Goal: Task Accomplishment & Management: Use online tool/utility

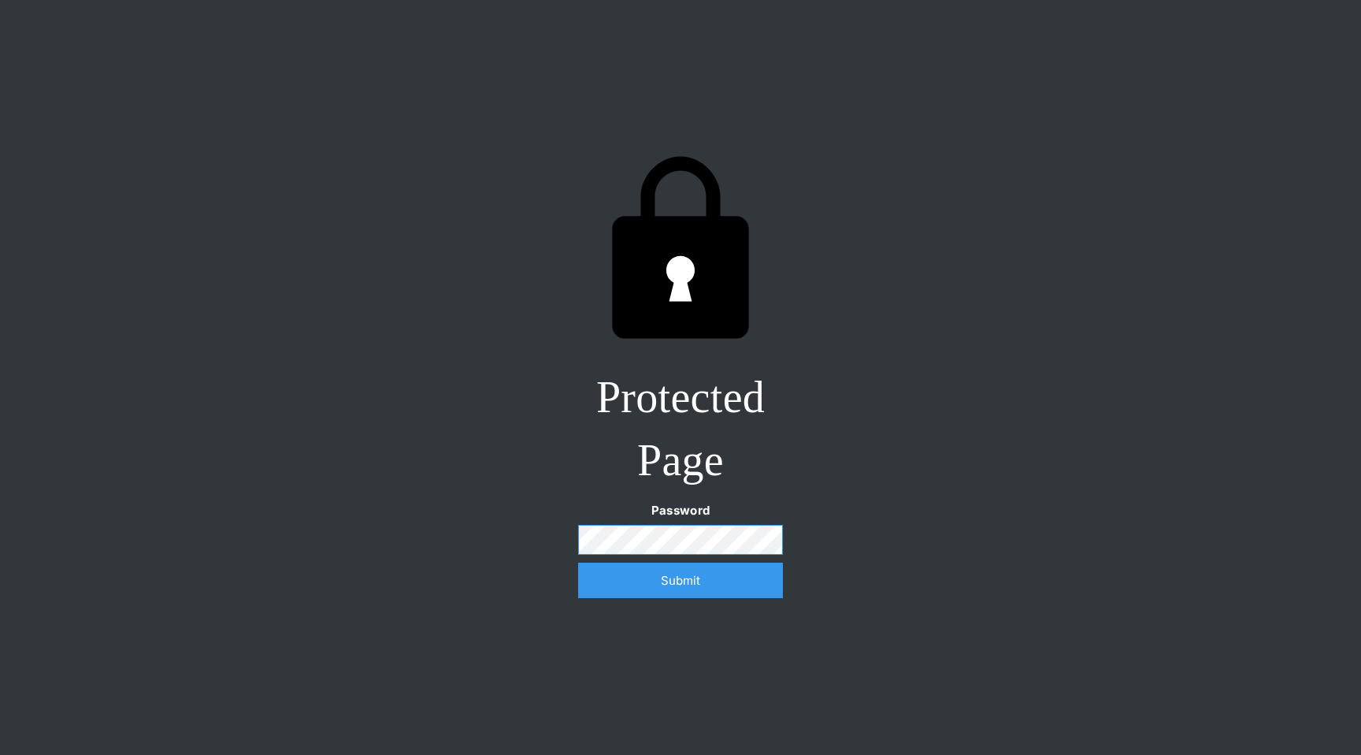
click at [578, 562] on input "Submit" at bounding box center [680, 579] width 205 height 35
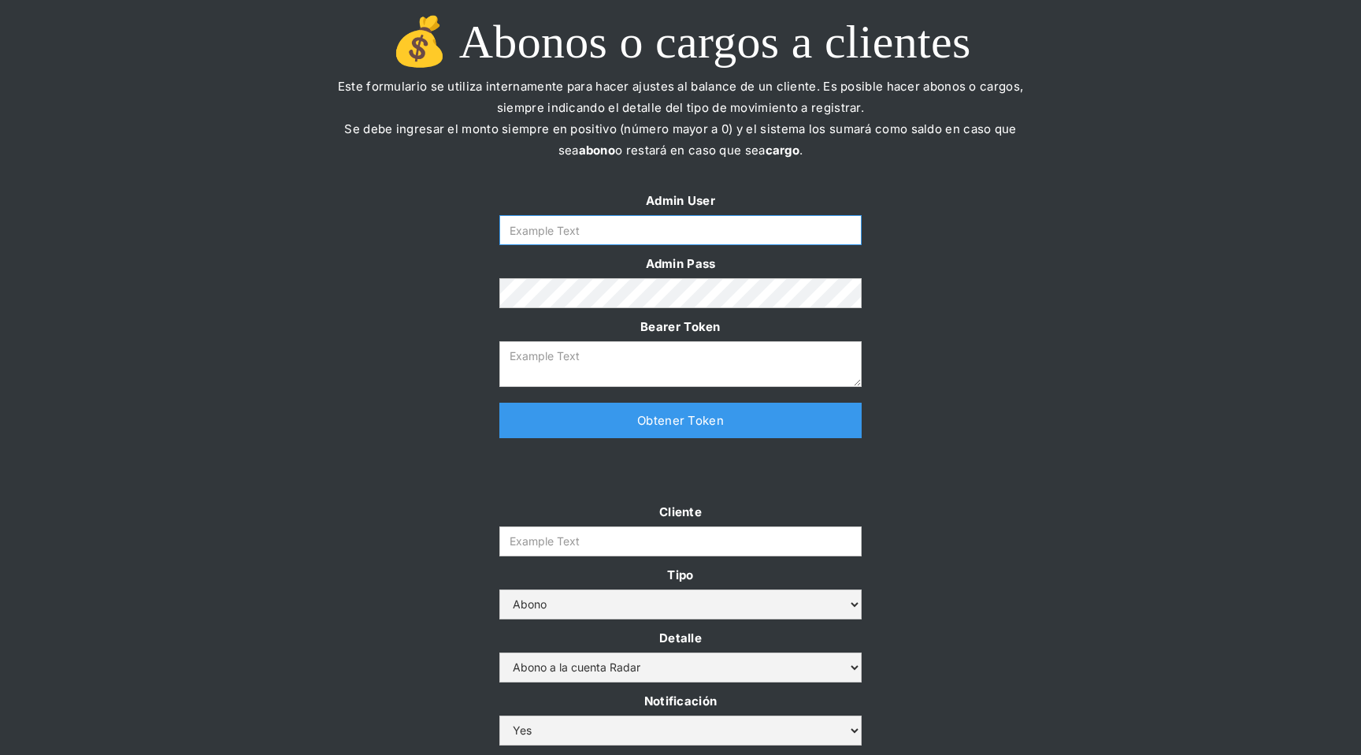
click at [684, 243] on input "Form" at bounding box center [680, 230] width 362 height 30
type input "[EMAIL_ADDRESS][DOMAIN_NAME]"
click at [650, 410] on link "Obtener Token" at bounding box center [680, 420] width 362 height 35
type textarea "[SECURITY_DATA]"
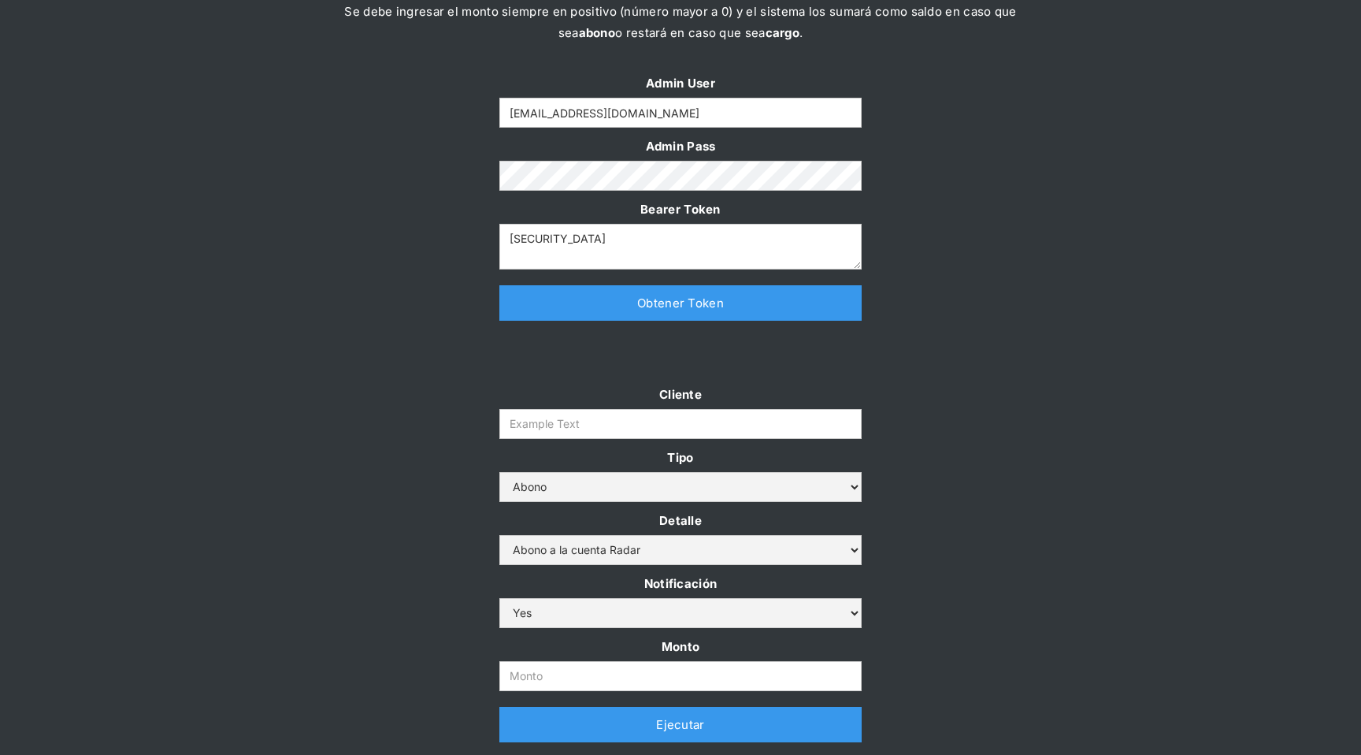
scroll to position [147, 0]
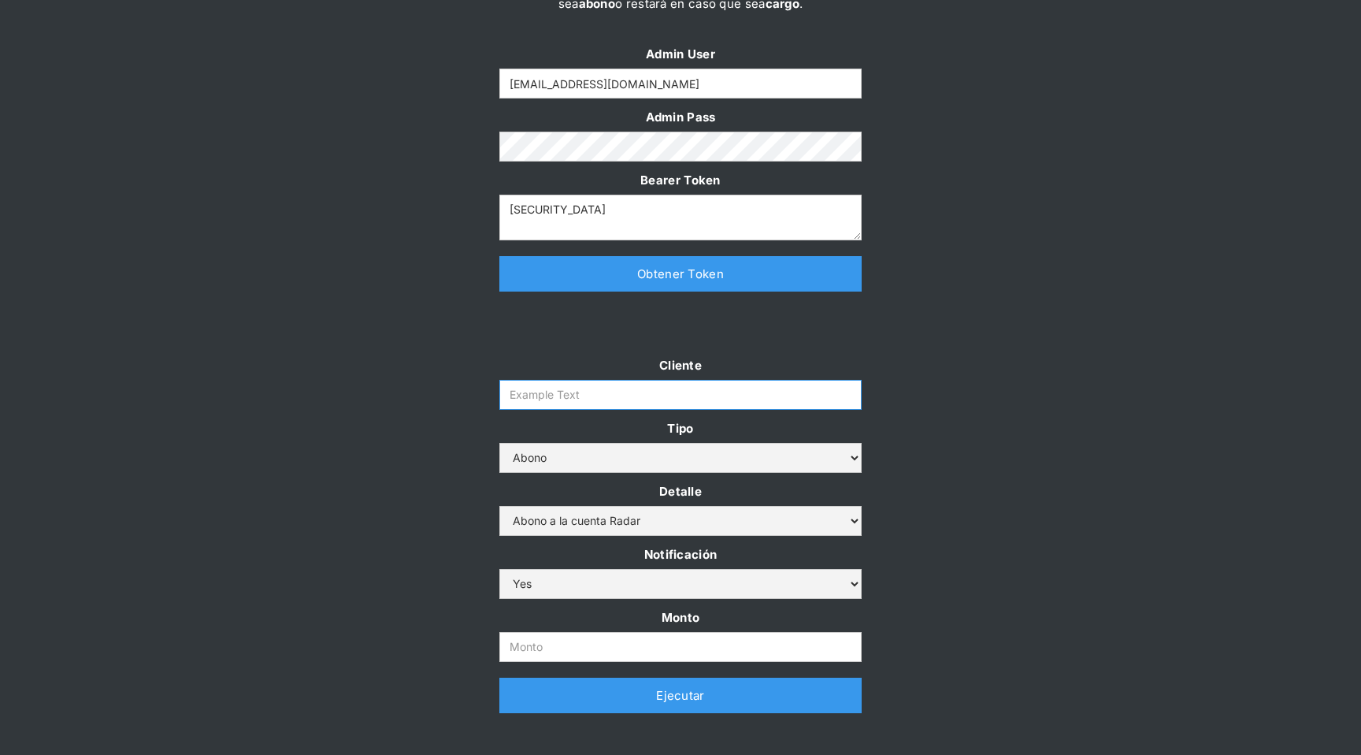
click at [525, 406] on input "Cliente" at bounding box center [680, 395] width 362 height 30
type input "prontopaga"
click at [533, 643] on input "Monto" at bounding box center [680, 647] width 362 height 30
paste input "$1,800,000,000"
type input "1.800.000.000"
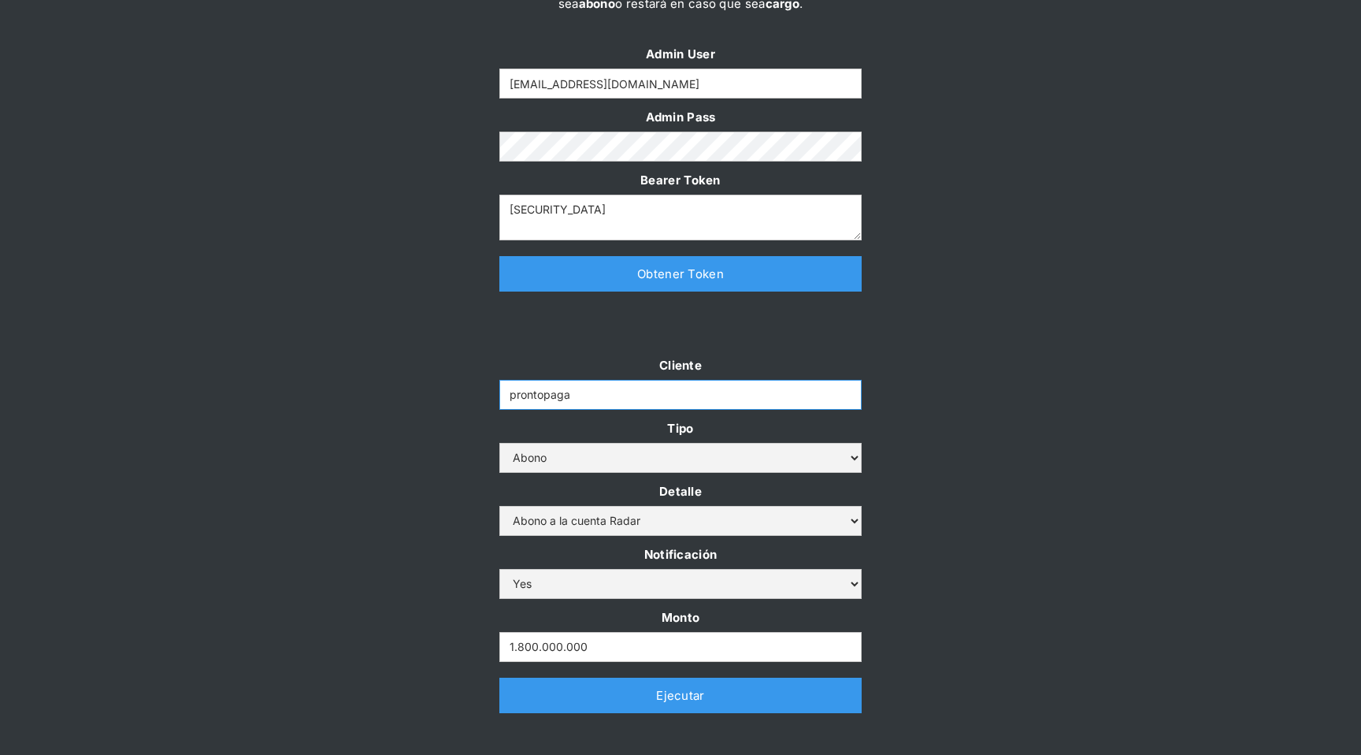
click at [684, 406] on input "prontopaga" at bounding box center [680, 395] width 362 height 30
click at [710, 690] on link "Ejecutar" at bounding box center [680, 694] width 362 height 35
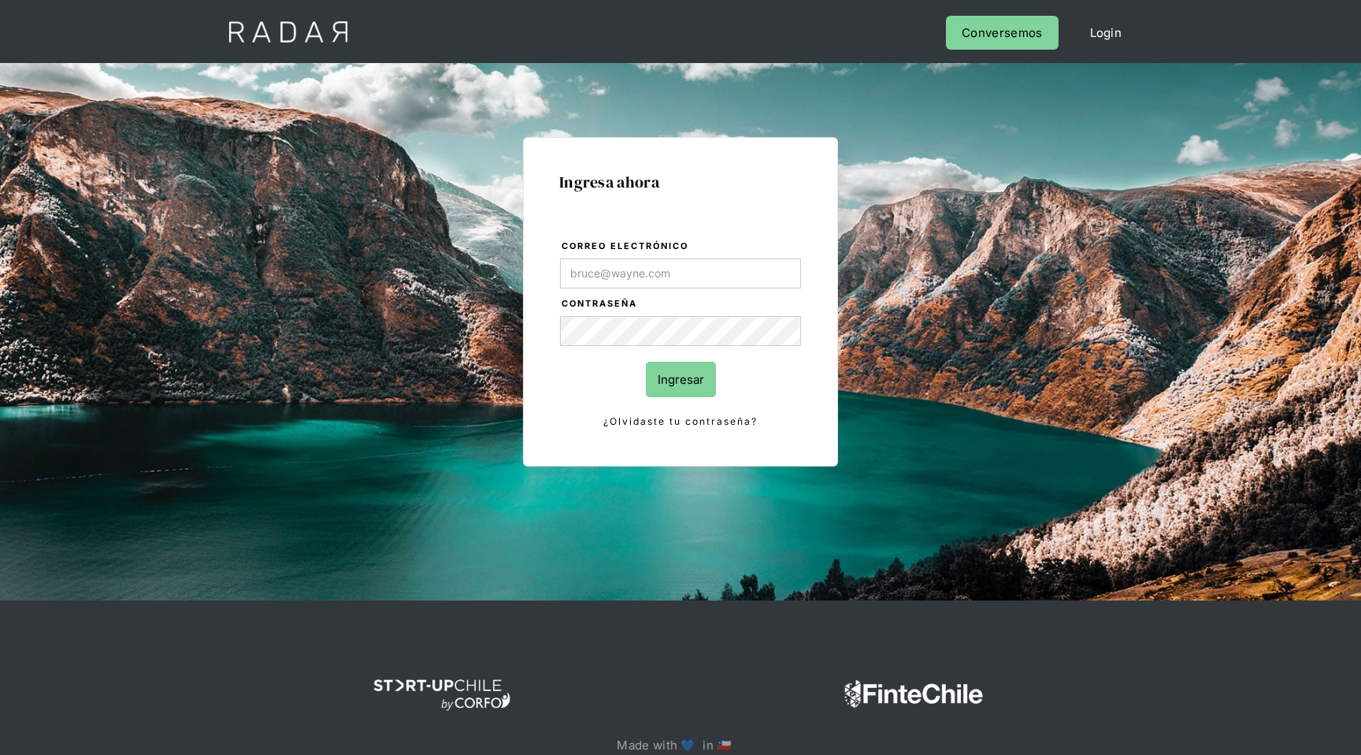
type input "[EMAIL_ADDRESS][DOMAIN_NAME]"
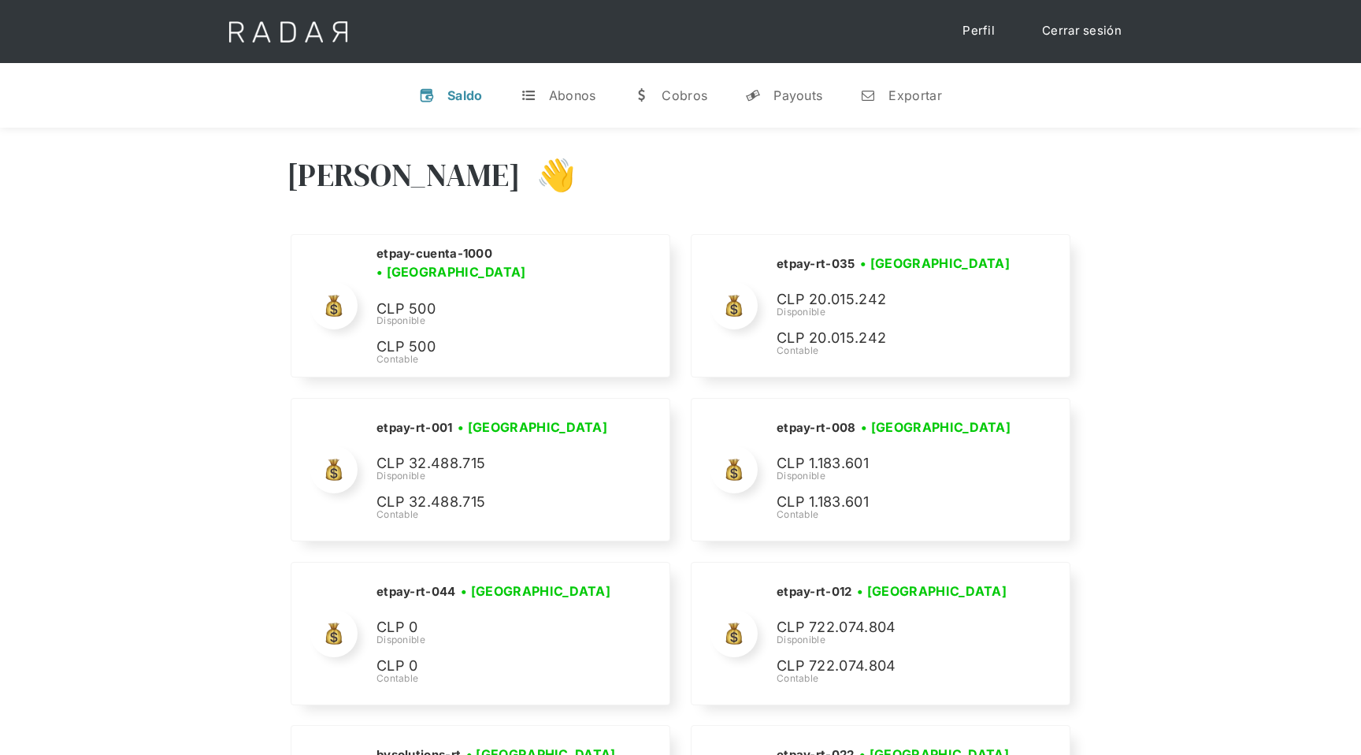
scroll to position [7417, 0]
